Goal: Communication & Community: Share content

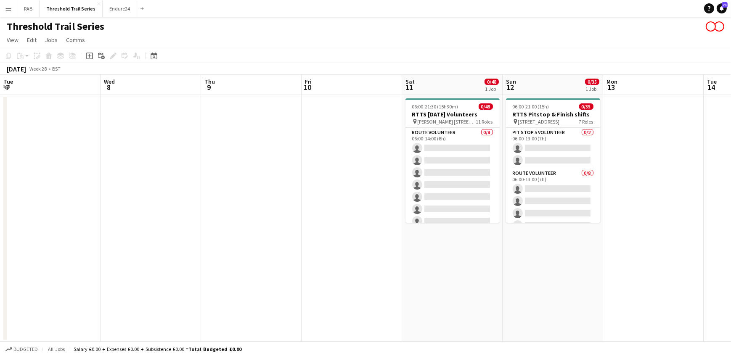
scroll to position [0, 227]
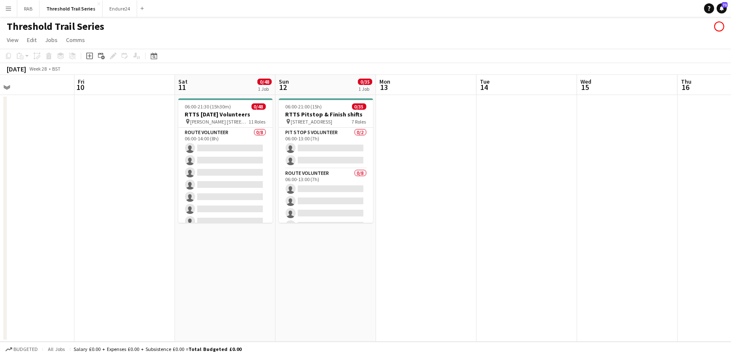
click at [9, 7] on app-icon "Menu" at bounding box center [8, 8] width 7 height 7
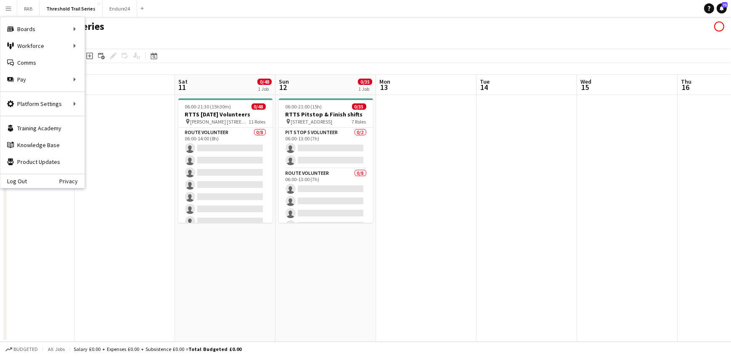
click at [12, 186] on div "Log Out Privacy" at bounding box center [42, 181] width 84 height 14
click at [21, 178] on link "Log Out" at bounding box center [13, 181] width 26 height 7
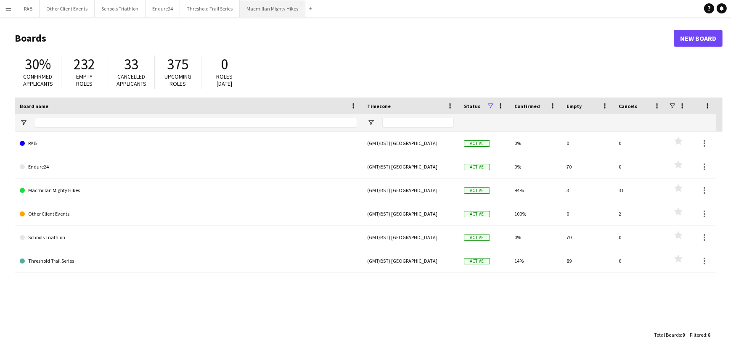
click at [266, 4] on button "Macmillan Mighty Hikes Close" at bounding box center [273, 8] width 66 height 16
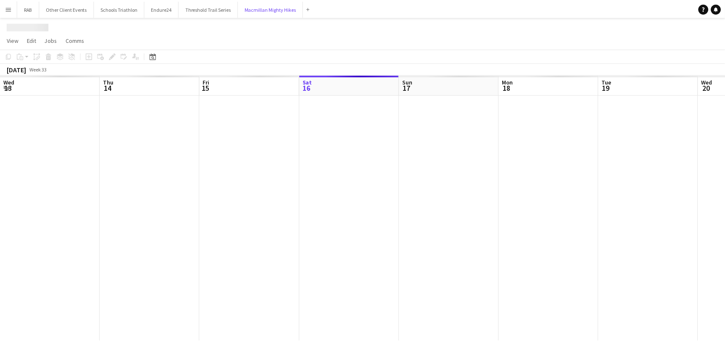
scroll to position [0, 201]
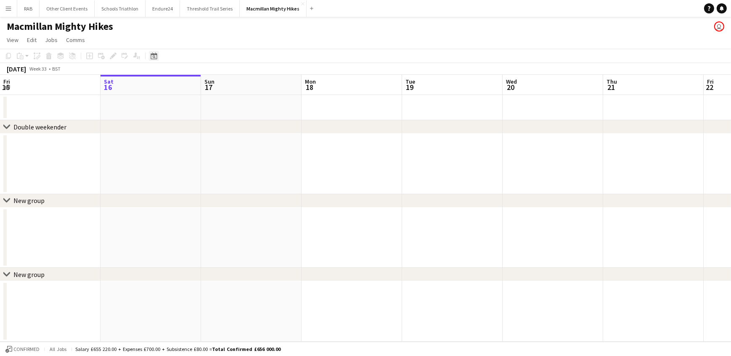
click at [151, 55] on icon at bounding box center [154, 56] width 6 height 7
click at [217, 84] on span "Next month" at bounding box center [221, 85] width 17 height 17
click at [204, 83] on span "Previous month" at bounding box center [204, 85] width 17 height 17
click at [222, 162] on span "31" at bounding box center [222, 163] width 10 height 10
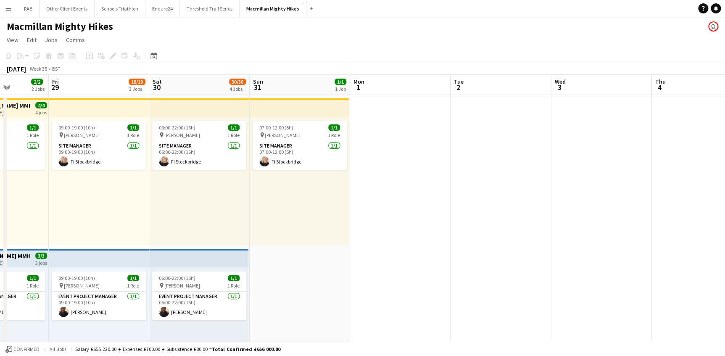
drag, startPoint x: 233, startPoint y: 89, endPoint x: 67, endPoint y: 98, distance: 166.3
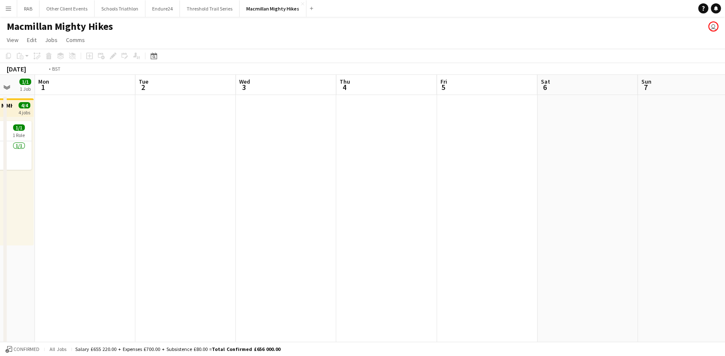
drag, startPoint x: 356, startPoint y: 91, endPoint x: 0, endPoint y: 90, distance: 355.8
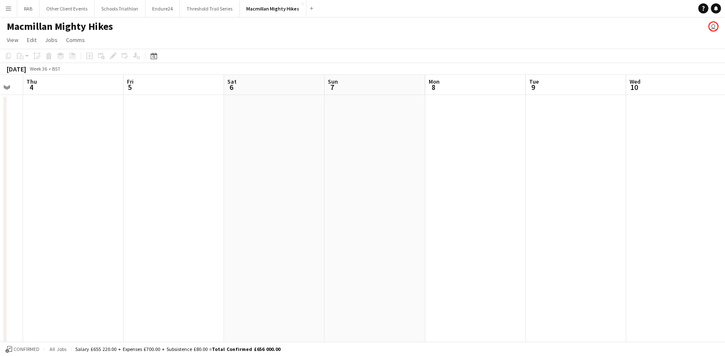
drag, startPoint x: 455, startPoint y: 81, endPoint x: 8, endPoint y: 79, distance: 446.6
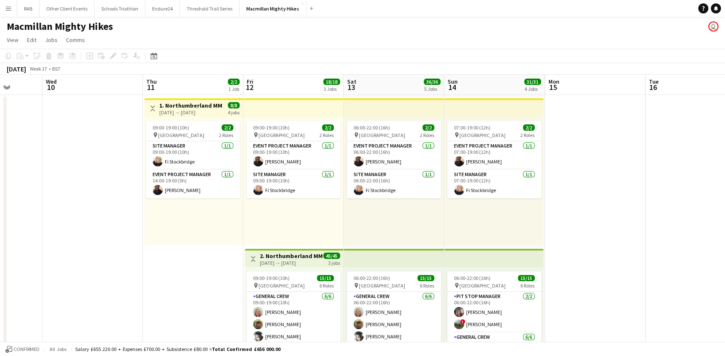
scroll to position [0, 258]
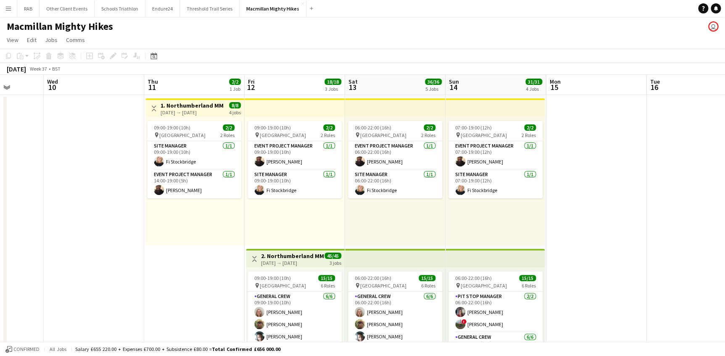
drag, startPoint x: 367, startPoint y: 79, endPoint x: 207, endPoint y: 84, distance: 159.9
click at [183, 108] on h3 "1. Northumberland MMH- 4 day role" at bounding box center [192, 106] width 63 height 8
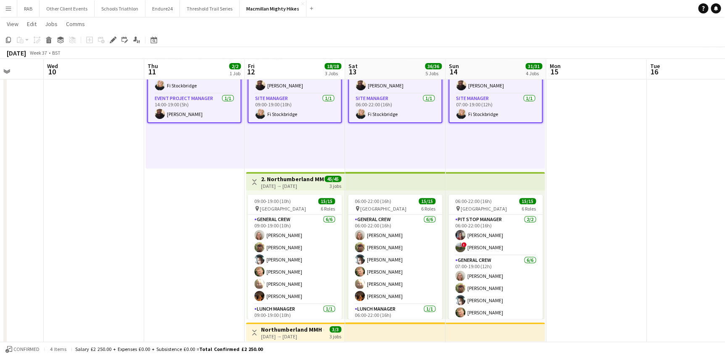
click at [294, 183] on div "12-09-2025 → 14-09-2025" at bounding box center [292, 186] width 63 height 6
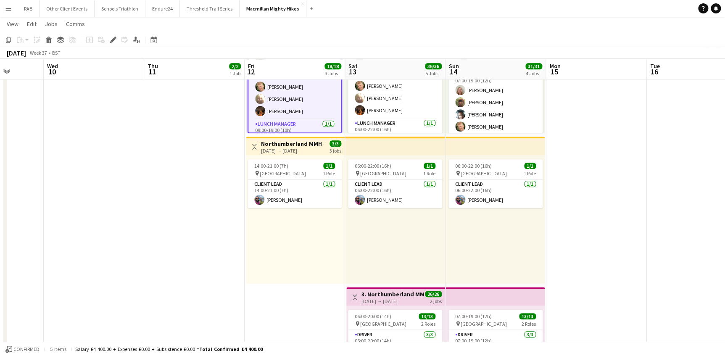
scroll to position [306, 0]
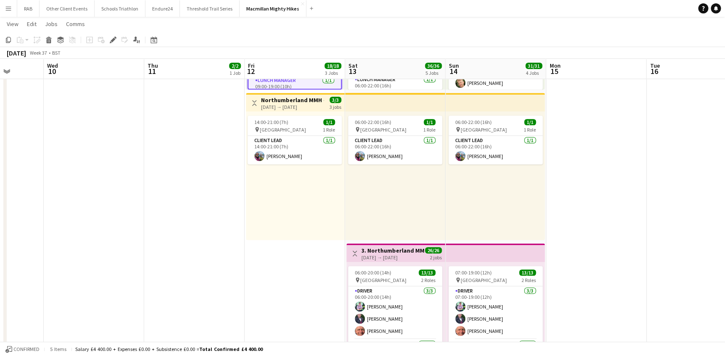
click at [389, 252] on h3 "3. Northumberland MMH- 2 day role" at bounding box center [393, 251] width 63 height 8
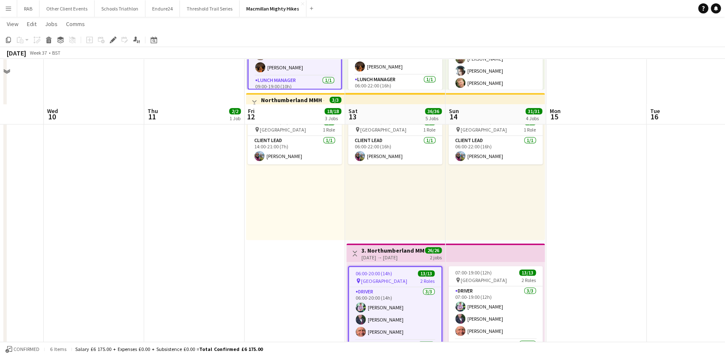
scroll to position [535, 0]
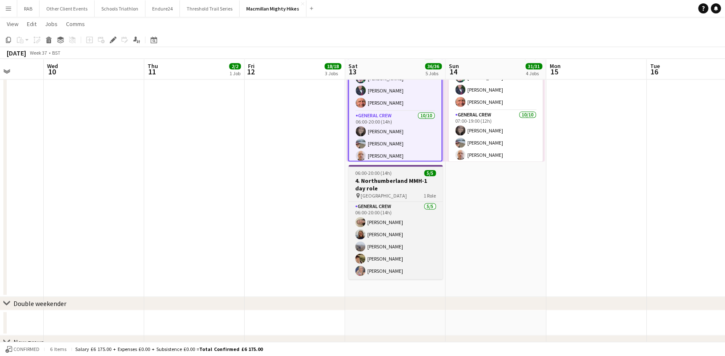
click at [390, 180] on h3 "4. Northumberland MMH-1 day role" at bounding box center [396, 184] width 94 height 15
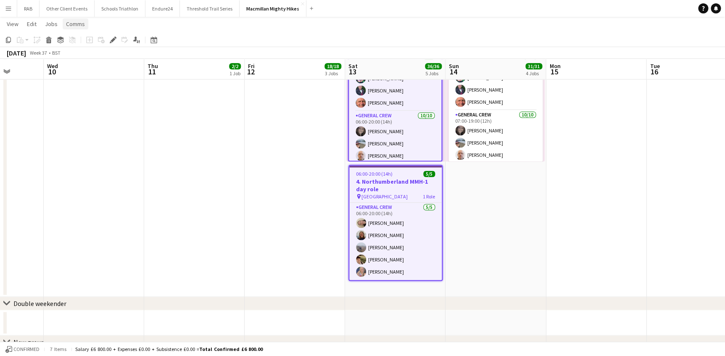
click at [79, 24] on span "Comms" at bounding box center [75, 24] width 19 height 8
click at [86, 42] on span "Notify confirmed crew" at bounding box center [97, 42] width 56 height 8
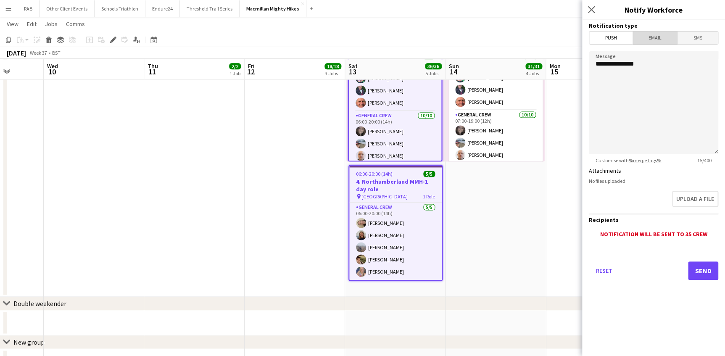
click at [656, 37] on span "Email" at bounding box center [655, 38] width 45 height 13
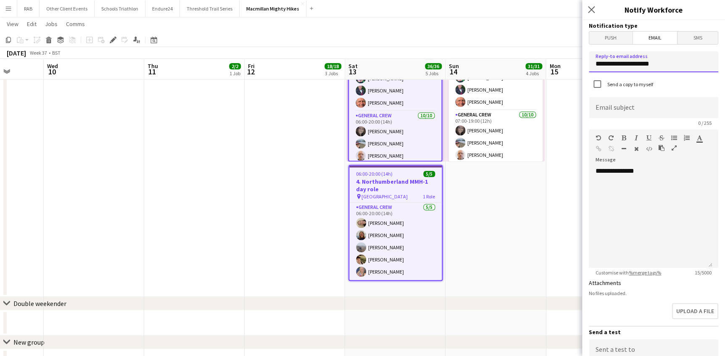
drag, startPoint x: 606, startPoint y: 69, endPoint x: 559, endPoint y: 69, distance: 46.7
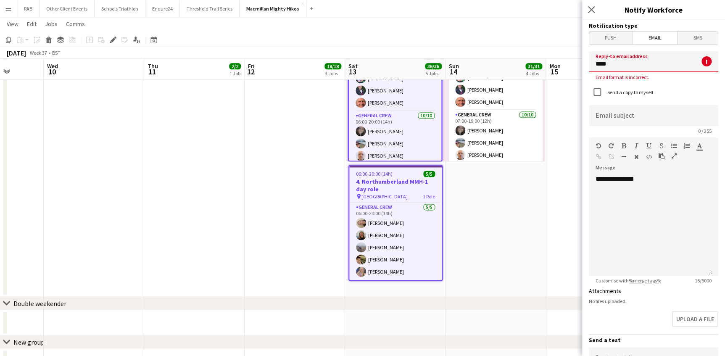
type input "**********"
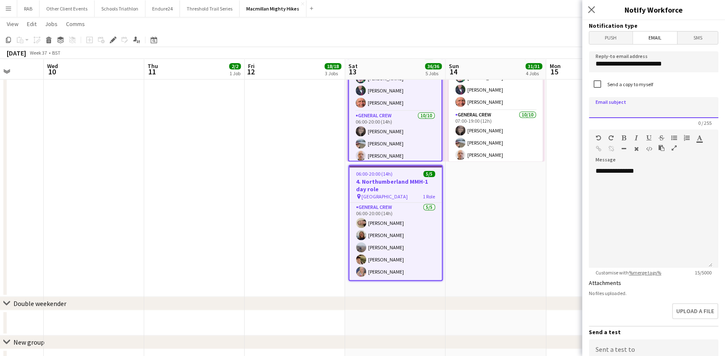
click at [629, 112] on input at bounding box center [654, 107] width 130 height 21
type input "*"
drag, startPoint x: 707, startPoint y: 111, endPoint x: 659, endPoint y: 111, distance: 48.8
click at [659, 111] on input "**********" at bounding box center [651, 107] width 124 height 21
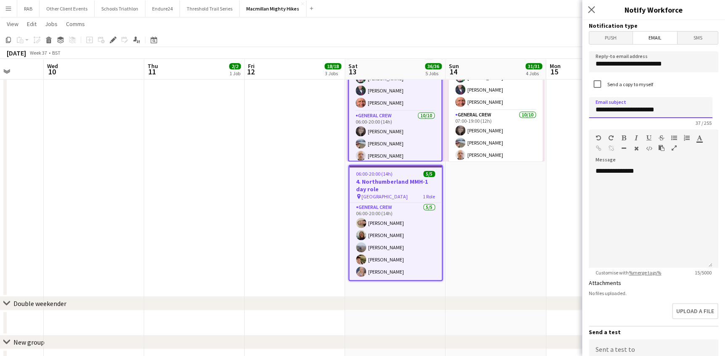
scroll to position [0, 0]
type input "**********"
drag, startPoint x: 631, startPoint y: 169, endPoint x: 593, endPoint y: 169, distance: 38.3
click at [593, 169] on div "**********" at bounding box center [651, 217] width 124 height 101
paste div
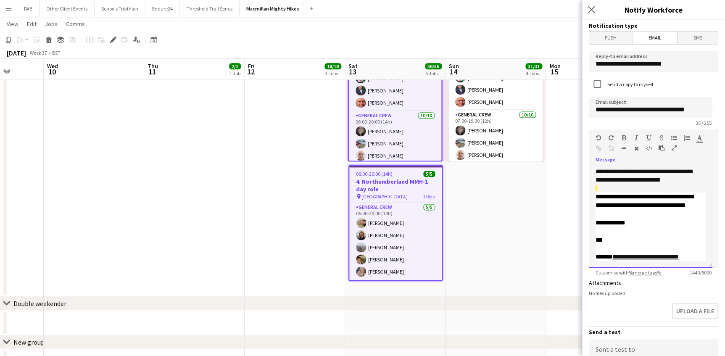
scroll to position [130, 0]
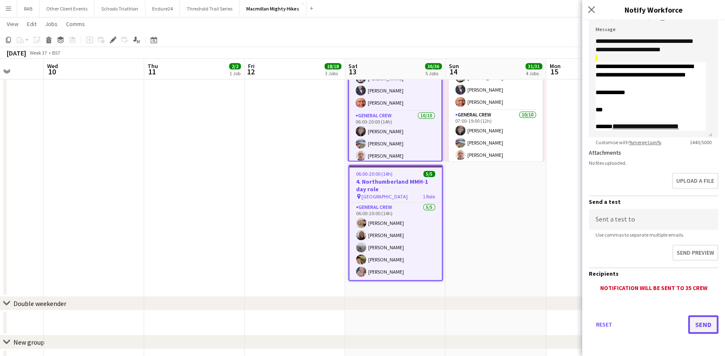
click at [694, 324] on button "Send" at bounding box center [703, 324] width 30 height 19
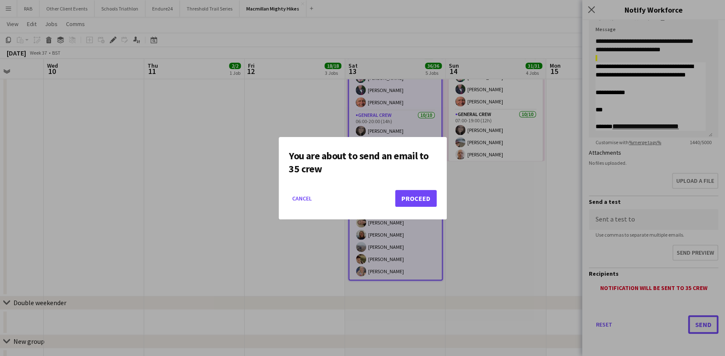
scroll to position [0, 0]
drag, startPoint x: 299, startPoint y: 199, endPoint x: 312, endPoint y: 199, distance: 13.0
click at [299, 199] on button "Cancel" at bounding box center [302, 198] width 26 height 13
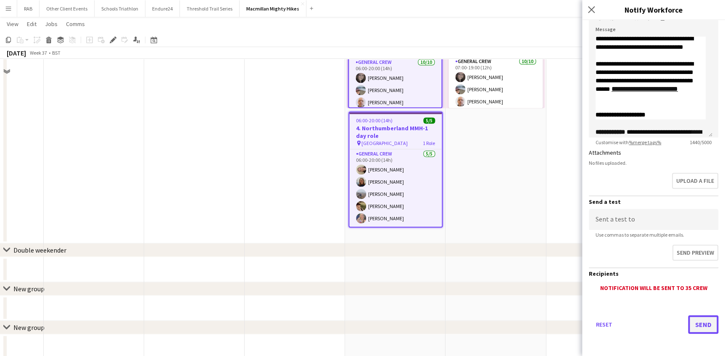
scroll to position [606, 0]
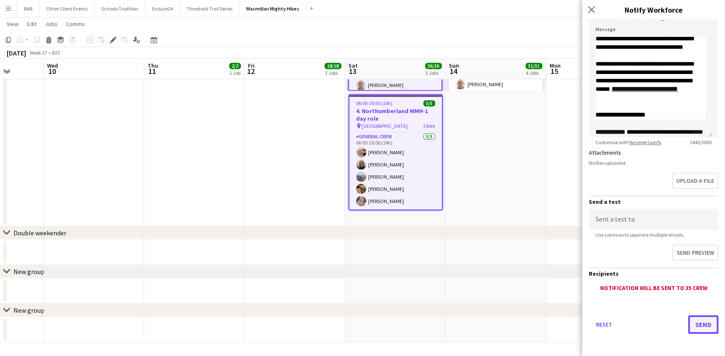
click at [697, 325] on button "Send" at bounding box center [703, 324] width 30 height 19
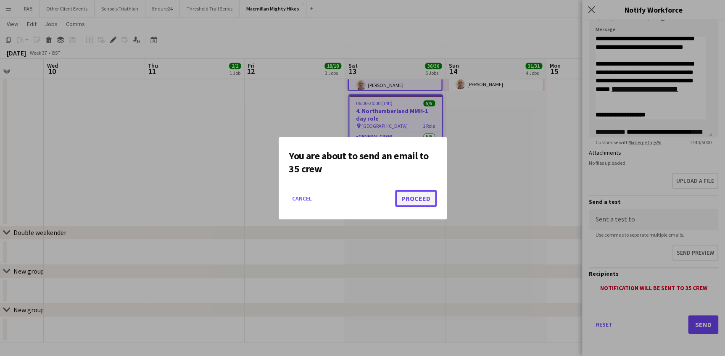
click at [411, 199] on button "Proceed" at bounding box center [416, 198] width 42 height 17
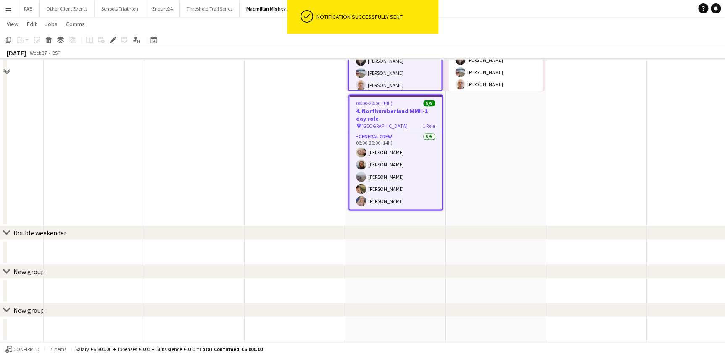
scroll to position [376, 0]
